Goal: Task Accomplishment & Management: Manage account settings

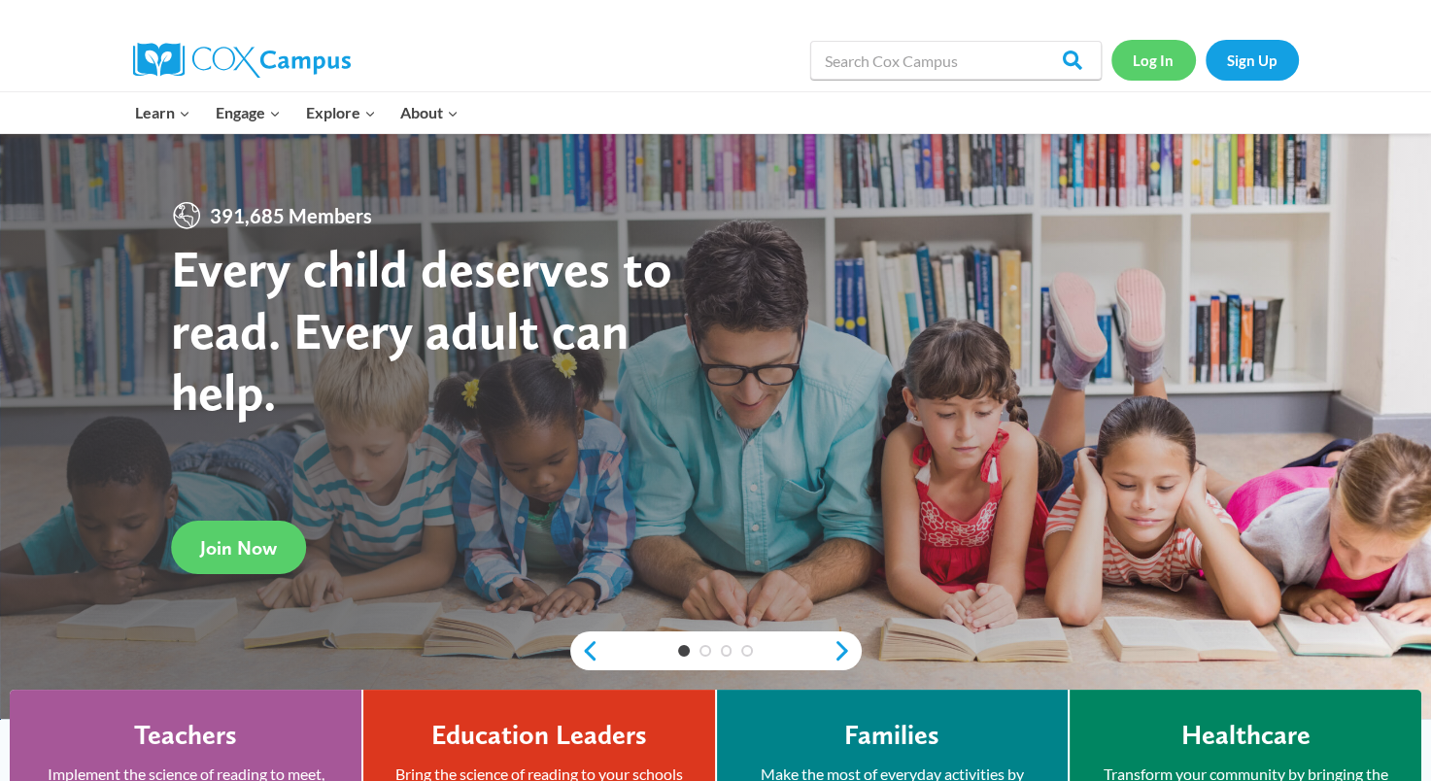
click at [1161, 58] on link "Log In" at bounding box center [1153, 60] width 85 height 40
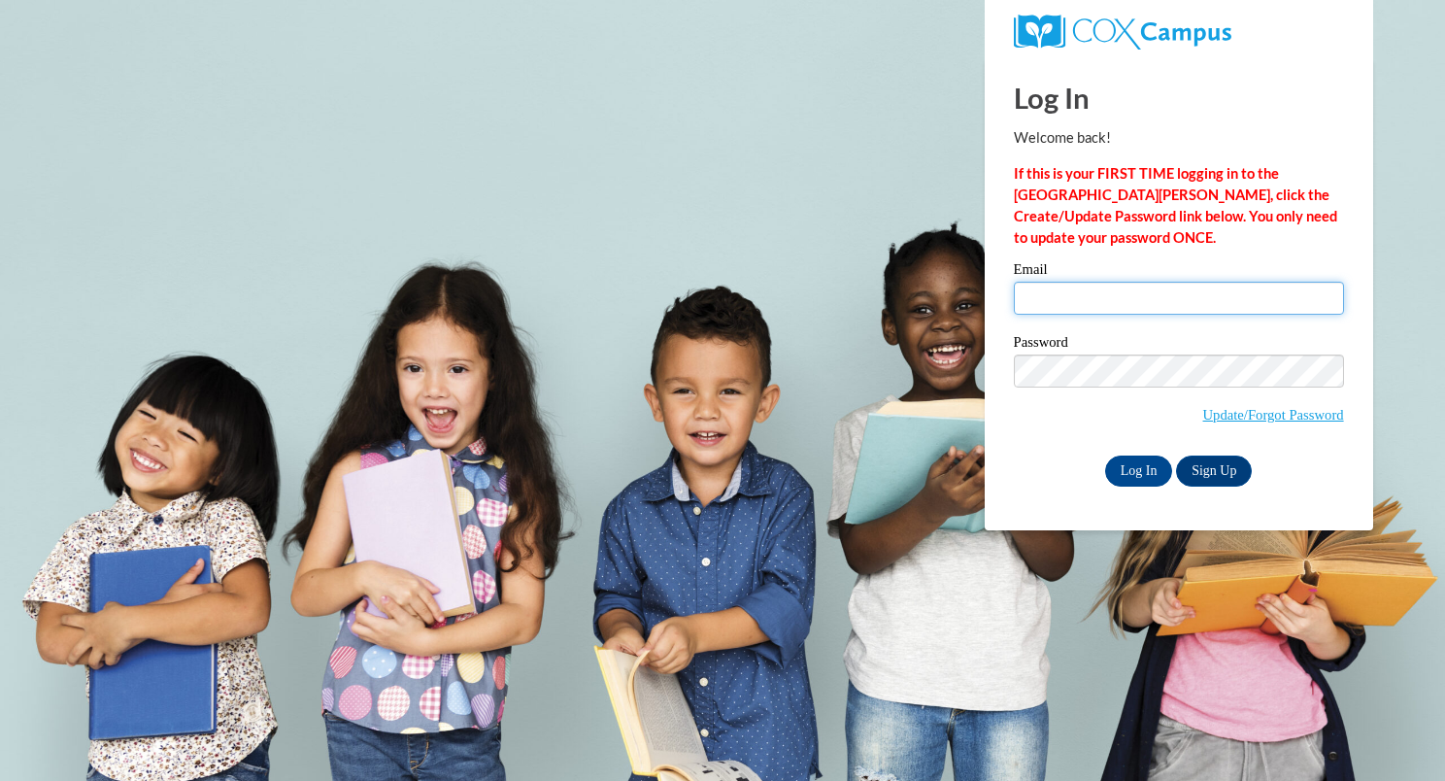
type input "[EMAIL_ADDRESS][DOMAIN_NAME]"
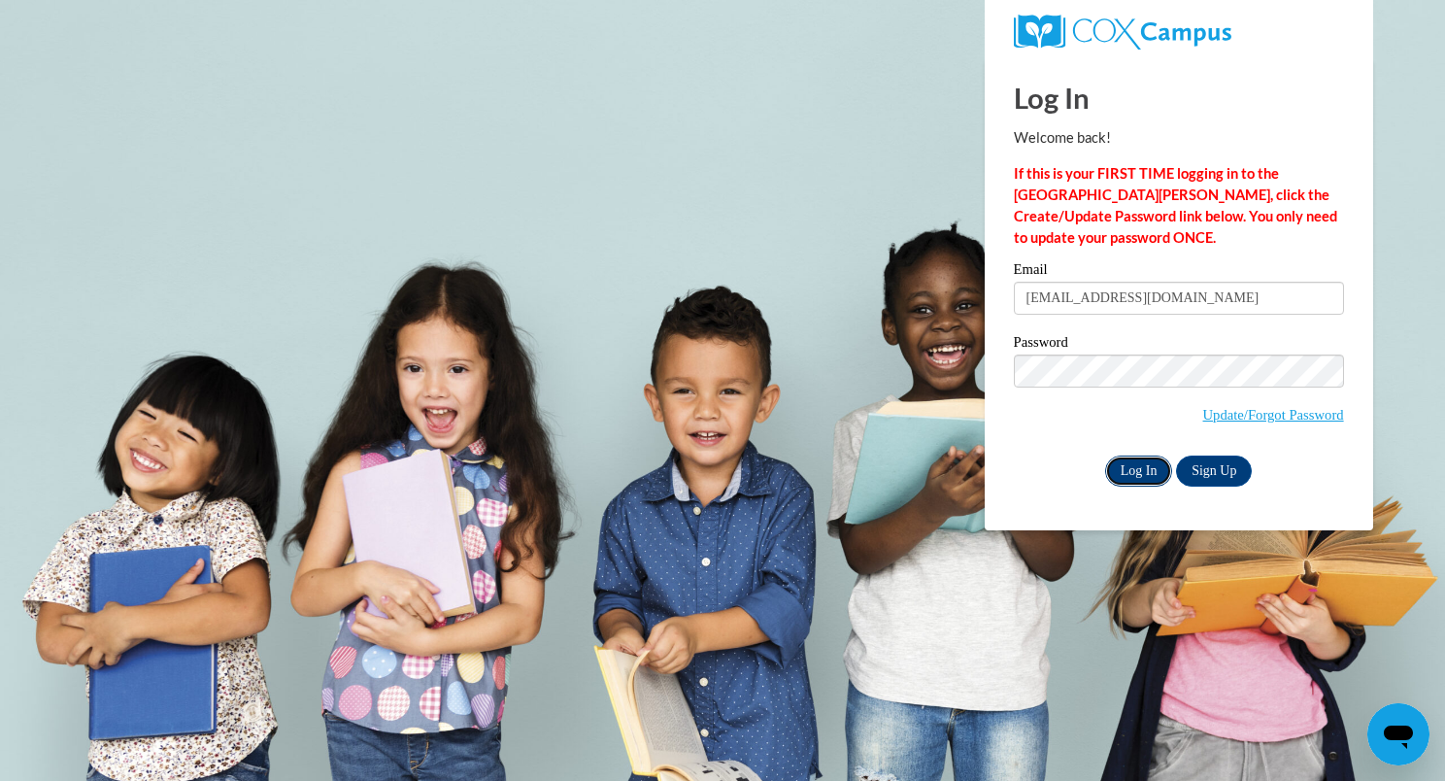
click at [1139, 467] on input "Log In" at bounding box center [1139, 471] width 68 height 31
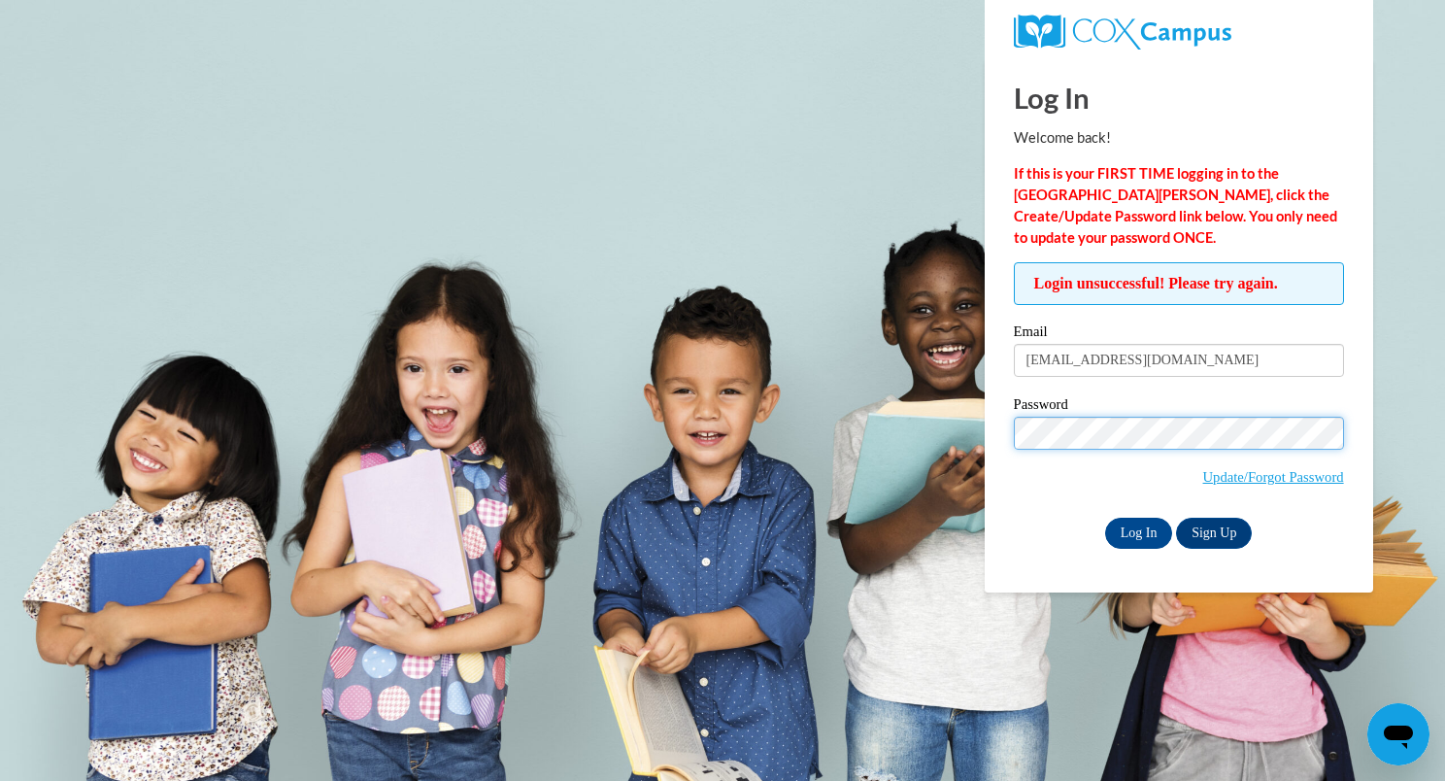
click at [1006, 440] on div "Login unsuccessful! Please try again. Please enter your email! Please enter you…" at bounding box center [1178, 405] width 359 height 286
click at [999, 491] on div "Login unsuccessful! Please try again. Please enter your email! Please enter you…" at bounding box center [1178, 405] width 359 height 286
click at [1125, 539] on input "Log In" at bounding box center [1139, 533] width 68 height 31
drag, startPoint x: 1215, startPoint y: 474, endPoint x: 1209, endPoint y: 492, distance: 19.4
click at [1215, 474] on link "Update/Forgot Password" at bounding box center [1273, 477] width 141 height 16
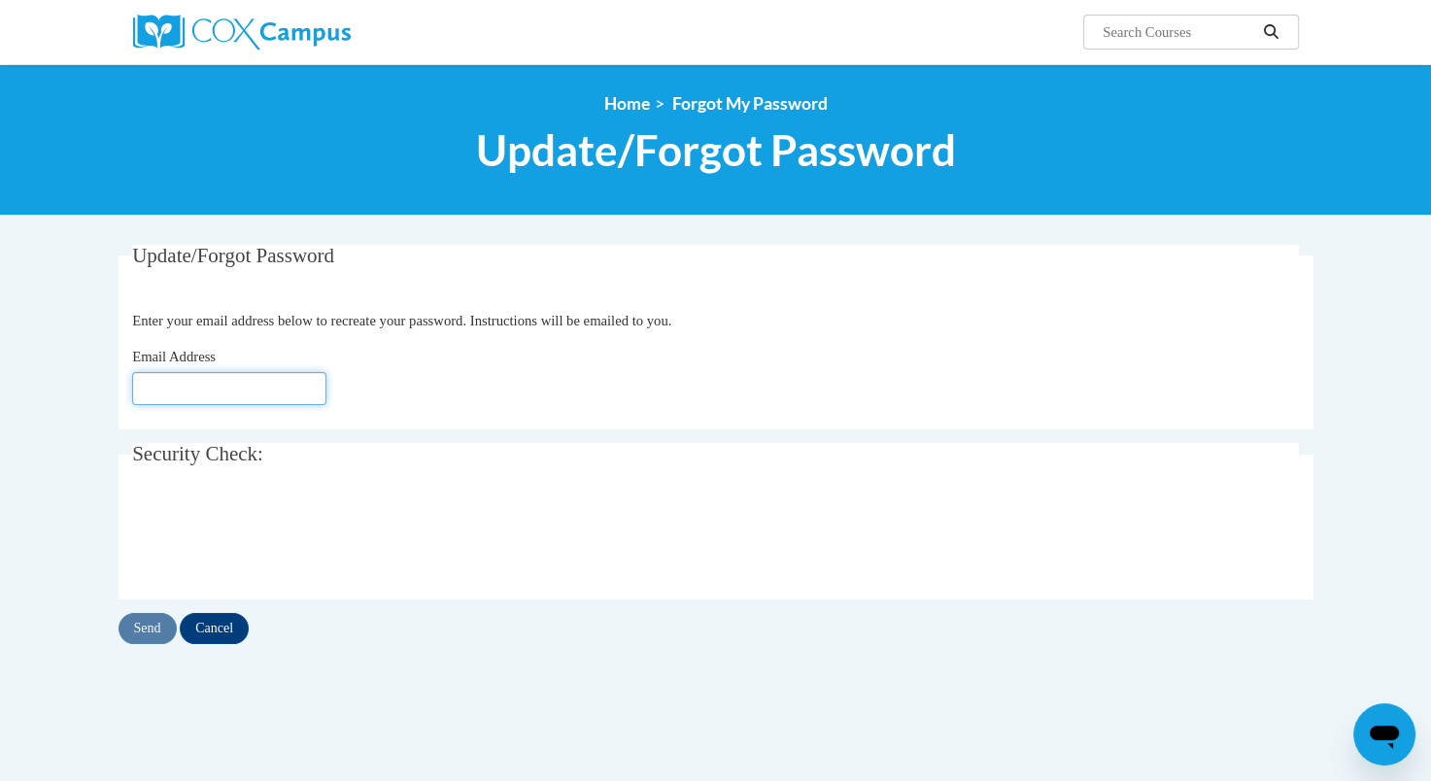
click at [276, 381] on input "Email Address" at bounding box center [229, 388] width 194 height 33
type input "[EMAIL_ADDRESS][DOMAIN_NAME]"
click at [145, 630] on input "Send" at bounding box center [147, 628] width 58 height 31
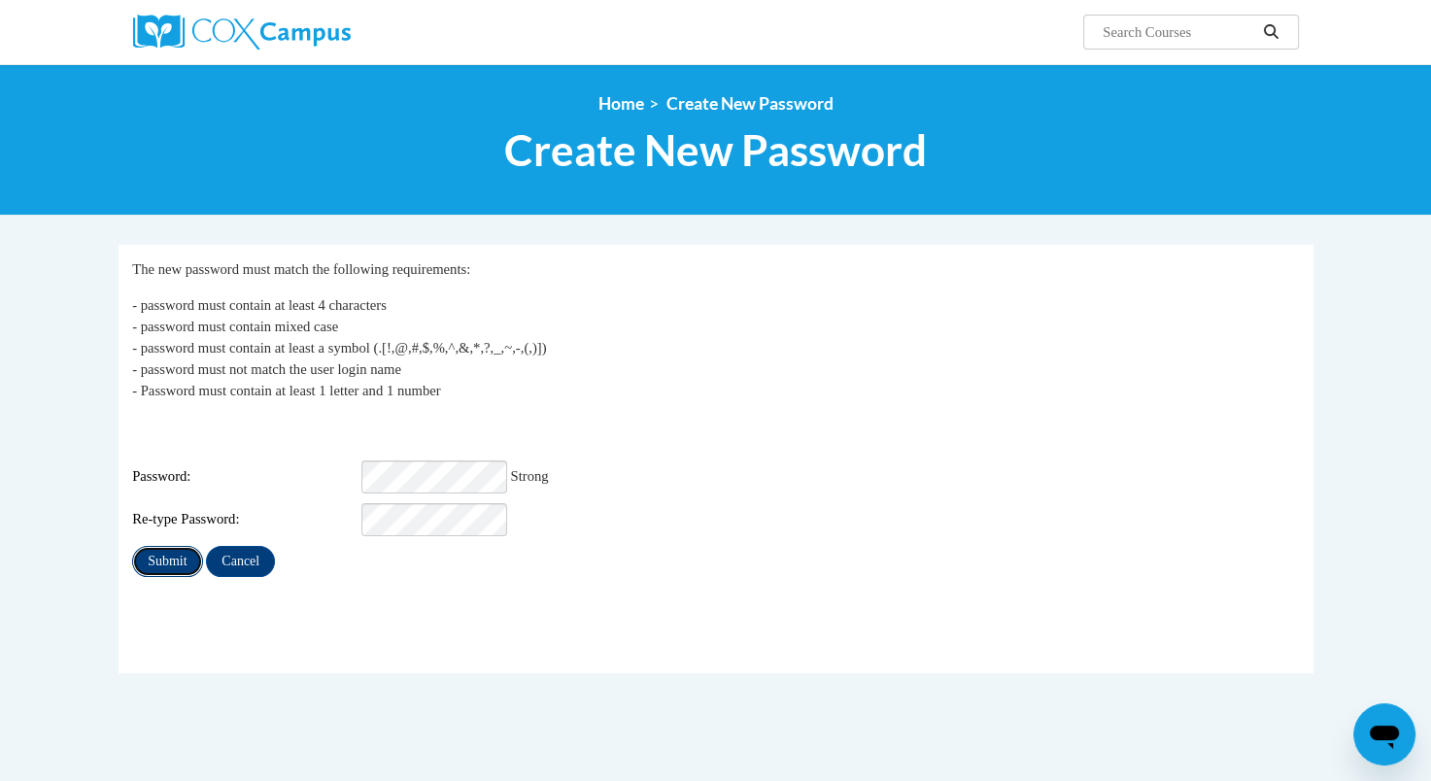
click at [176, 551] on input "Submit" at bounding box center [167, 561] width 70 height 31
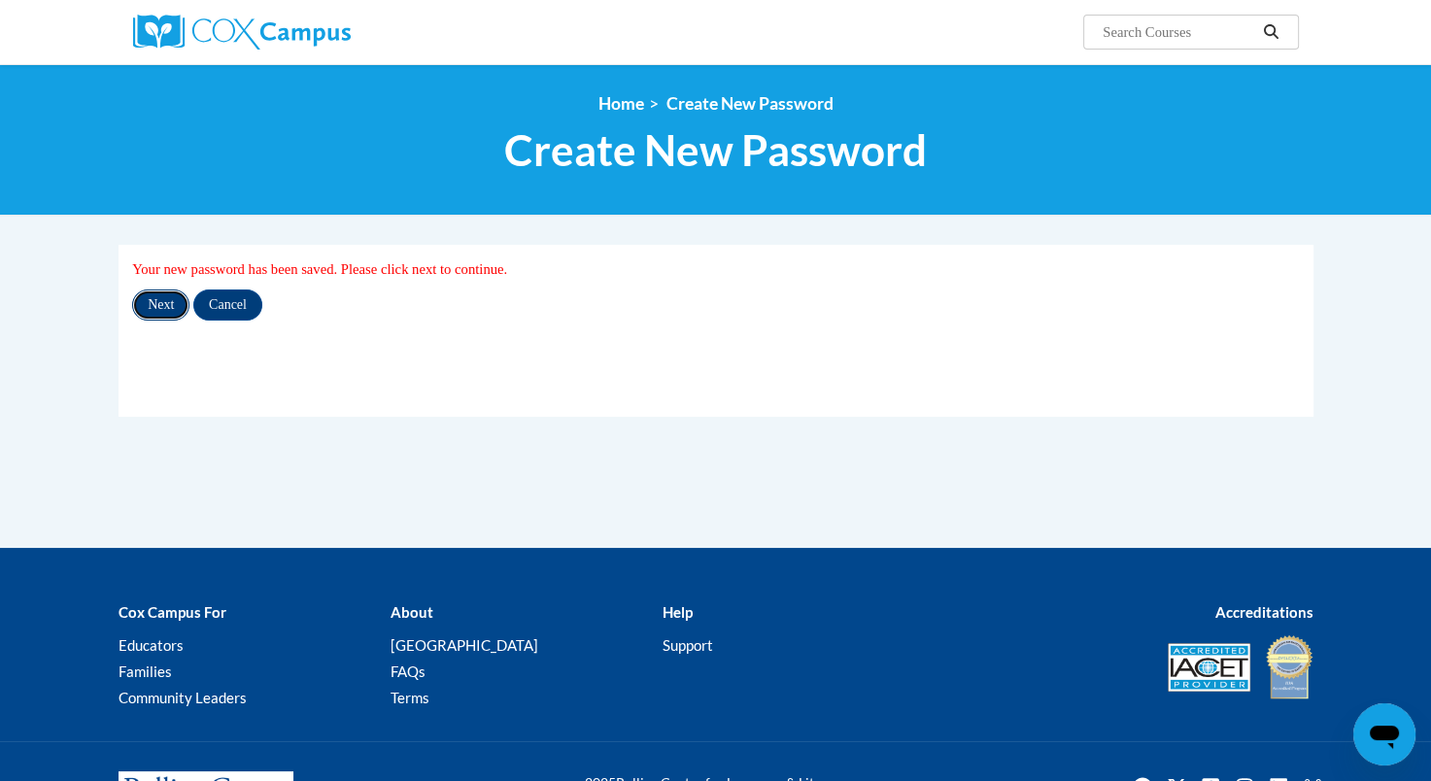
click at [157, 304] on input "Next" at bounding box center [160, 304] width 57 height 31
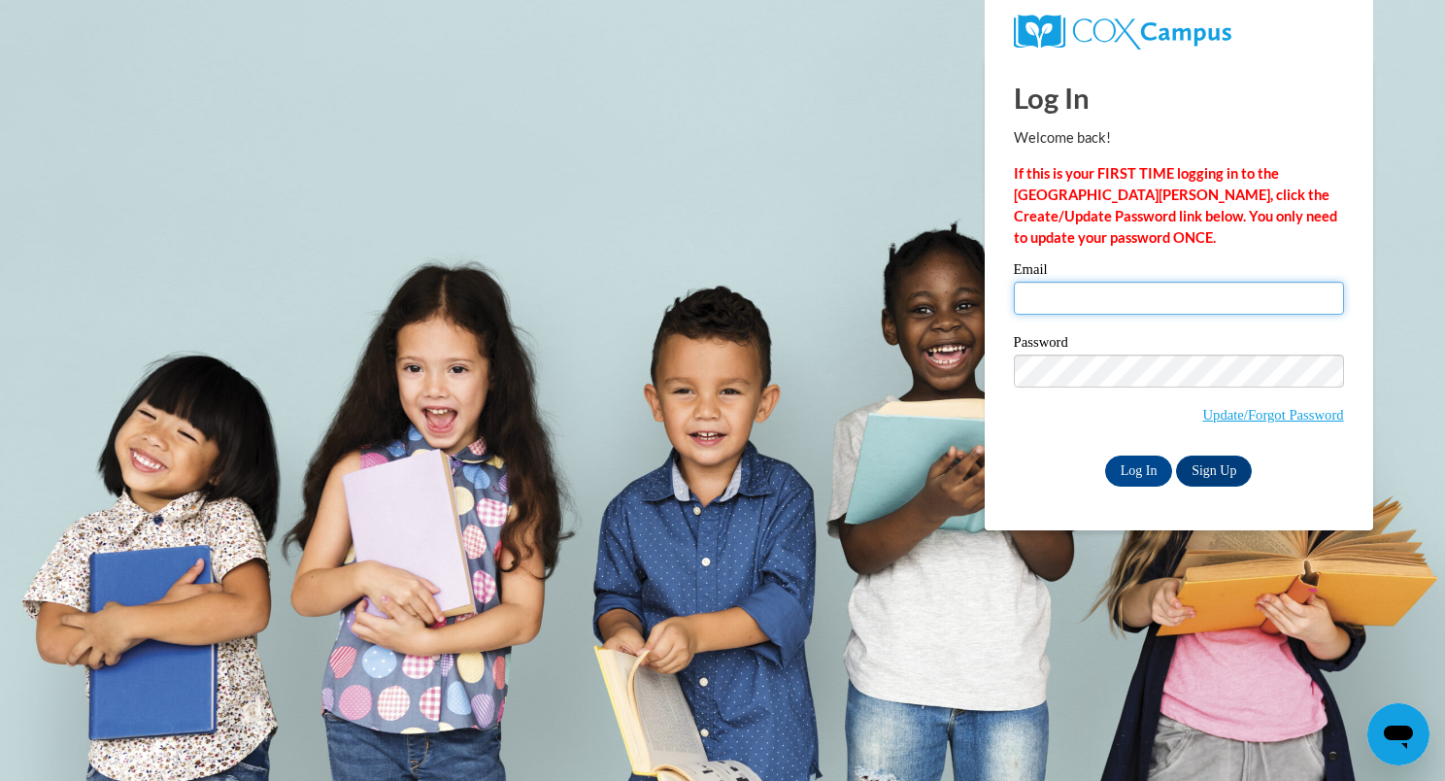
type input "[EMAIL_ADDRESS][DOMAIN_NAME]"
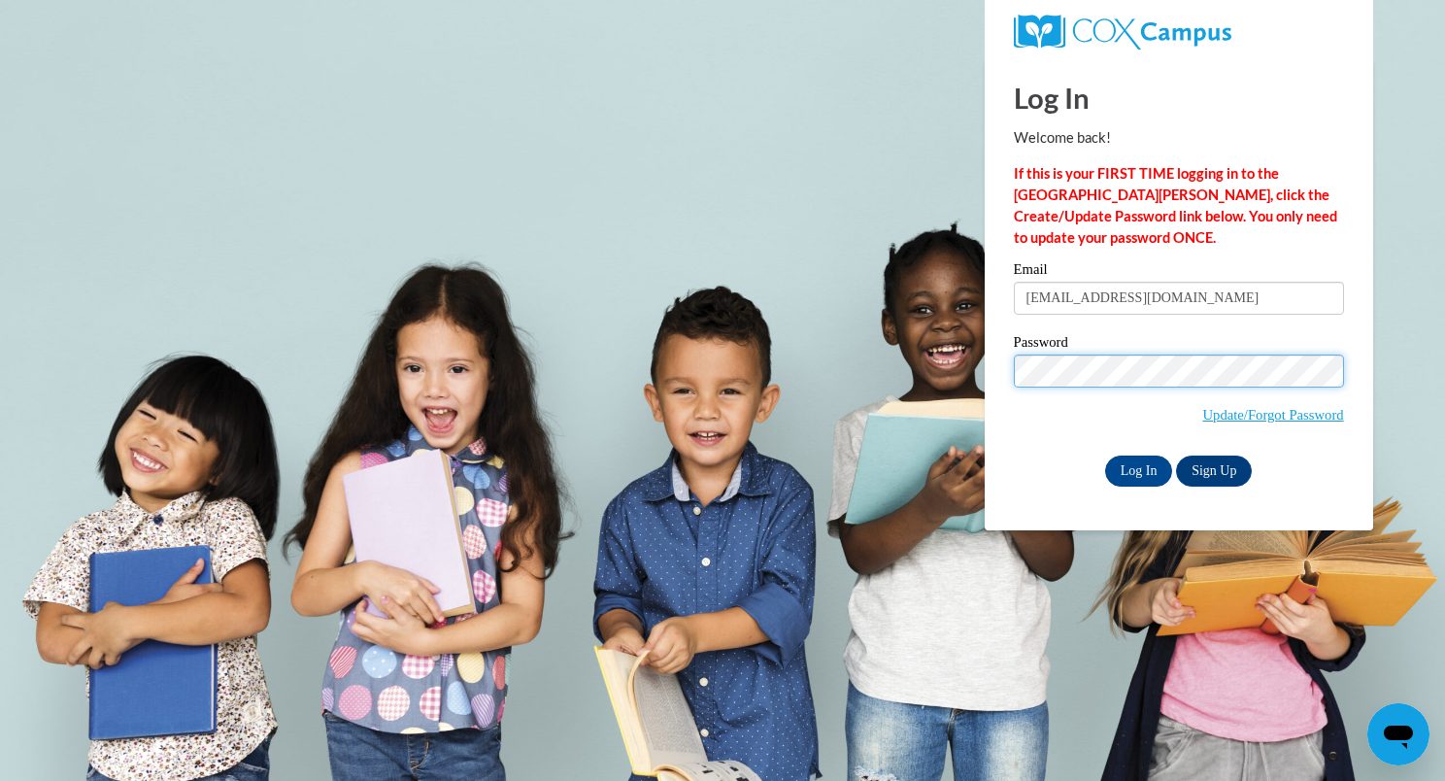
click at [1010, 373] on div "Please enter your email! Please enter your password! Email rbradford@wivcs.org …" at bounding box center [1178, 373] width 359 height 223
click at [1105, 456] on input "Log In" at bounding box center [1139, 471] width 68 height 31
